Goal: Navigation & Orientation: Find specific page/section

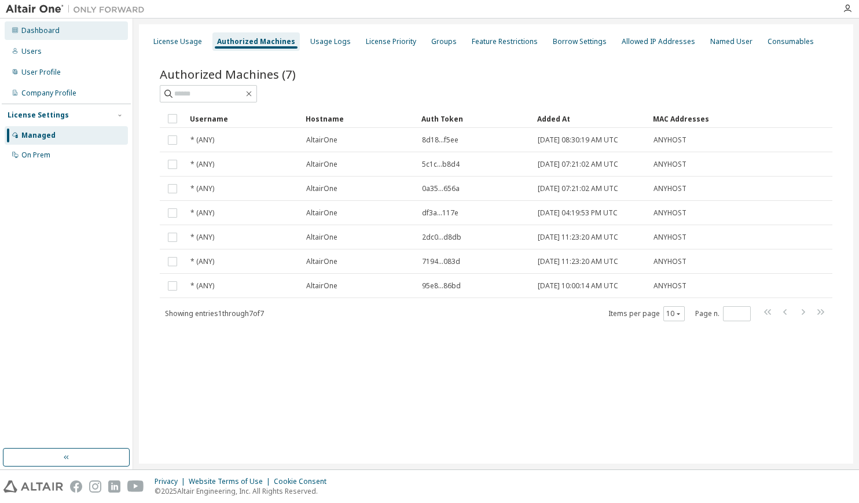
click at [50, 33] on div "Dashboard" at bounding box center [40, 30] width 38 height 9
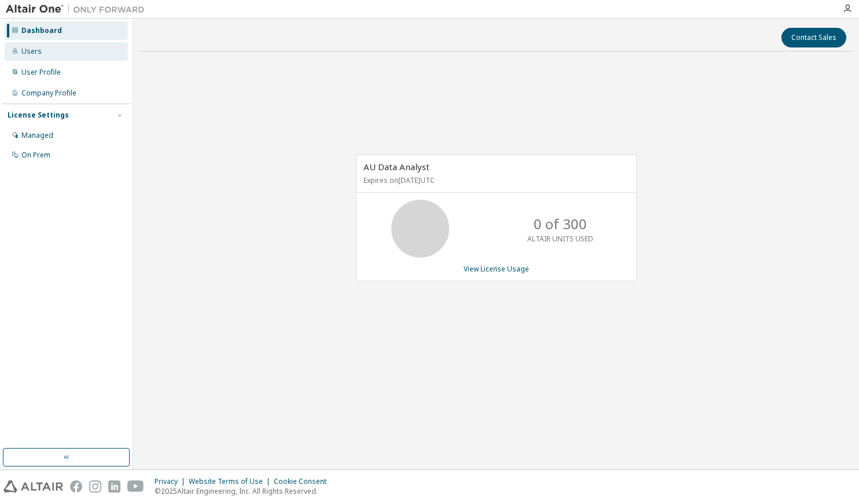
click at [42, 48] on div "Users" at bounding box center [66, 51] width 123 height 19
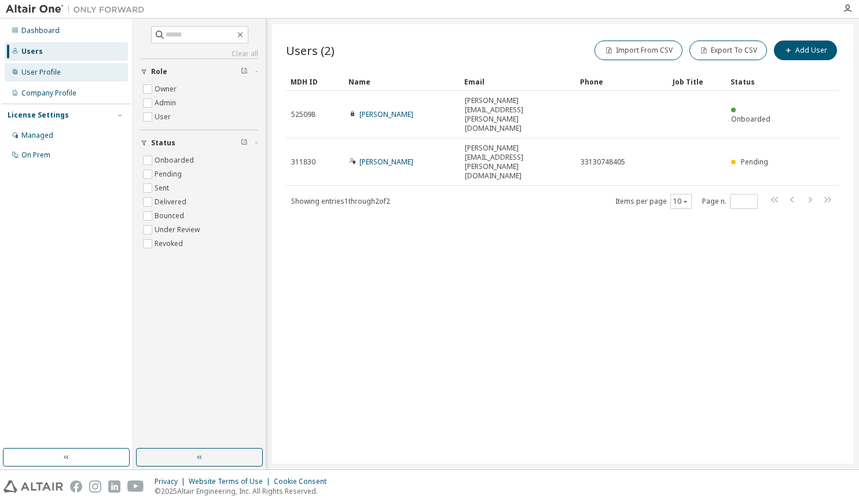
click at [44, 74] on div "User Profile" at bounding box center [40, 72] width 39 height 9
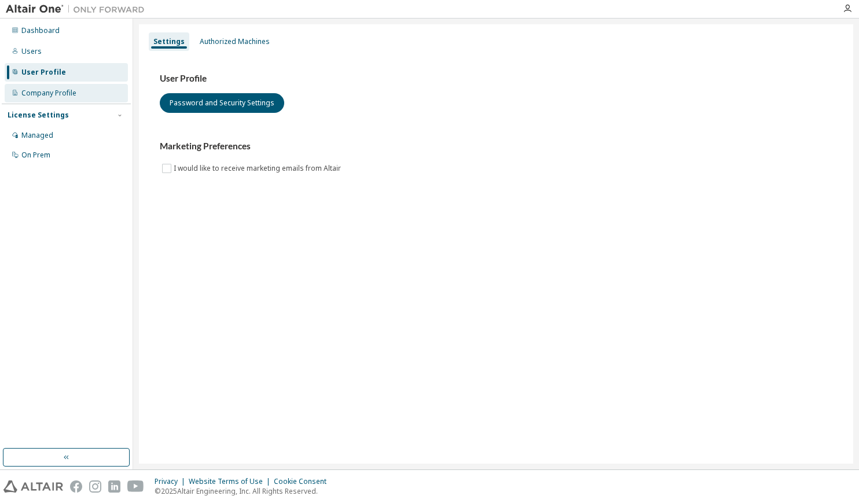
click at [39, 85] on div "Company Profile" at bounding box center [66, 93] width 123 height 19
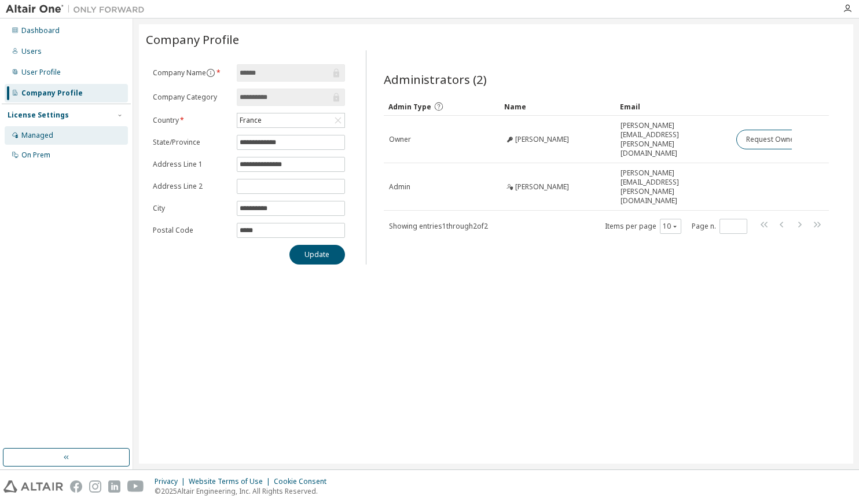
click at [34, 133] on div "Managed" at bounding box center [37, 135] width 32 height 9
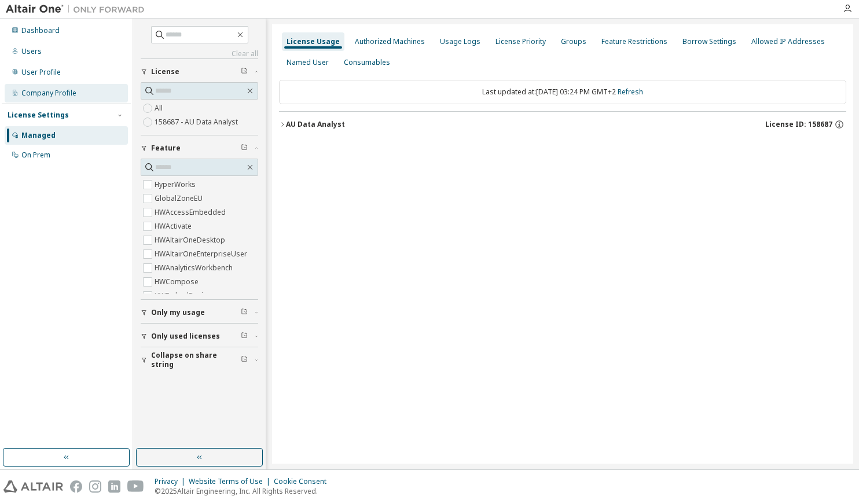
click at [42, 94] on div "Company Profile" at bounding box center [48, 93] width 55 height 9
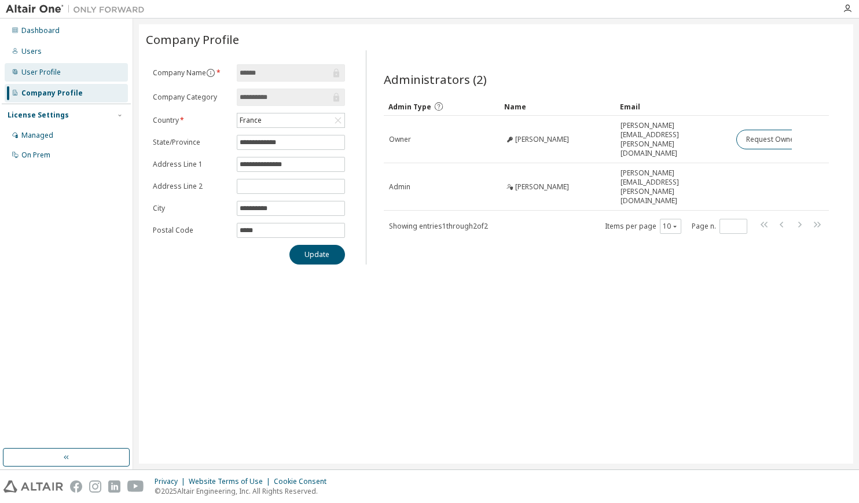
click at [35, 77] on div "User Profile" at bounding box center [66, 72] width 123 height 19
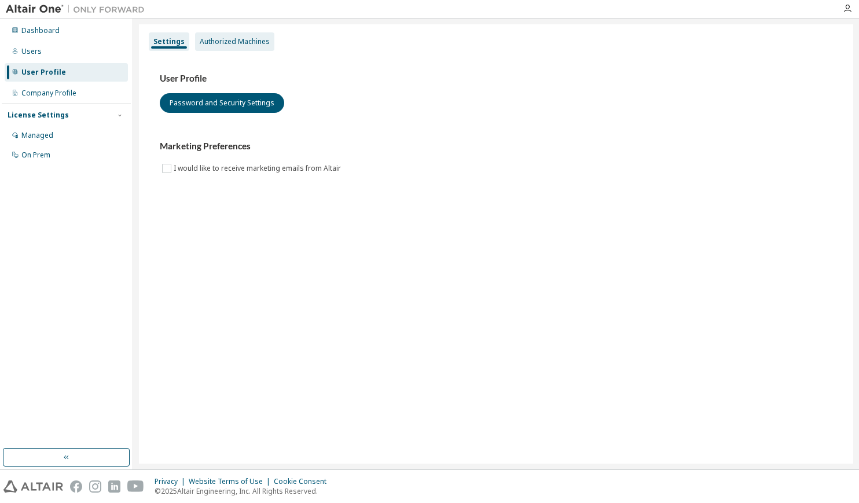
click at [211, 43] on div "Authorized Machines" at bounding box center [235, 41] width 70 height 9
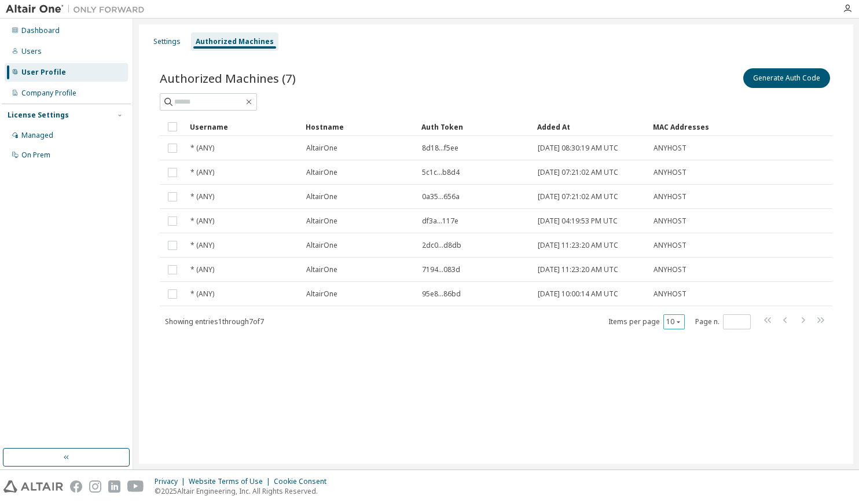
click at [674, 323] on button "10" at bounding box center [675, 321] width 16 height 9
click at [677, 375] on div "50" at bounding box center [710, 378] width 93 height 14
click at [58, 351] on div "Dashboard Users User Profile Company Profile License Settings Managed On Prem" at bounding box center [66, 233] width 129 height 427
